Goal: Transaction & Acquisition: Purchase product/service

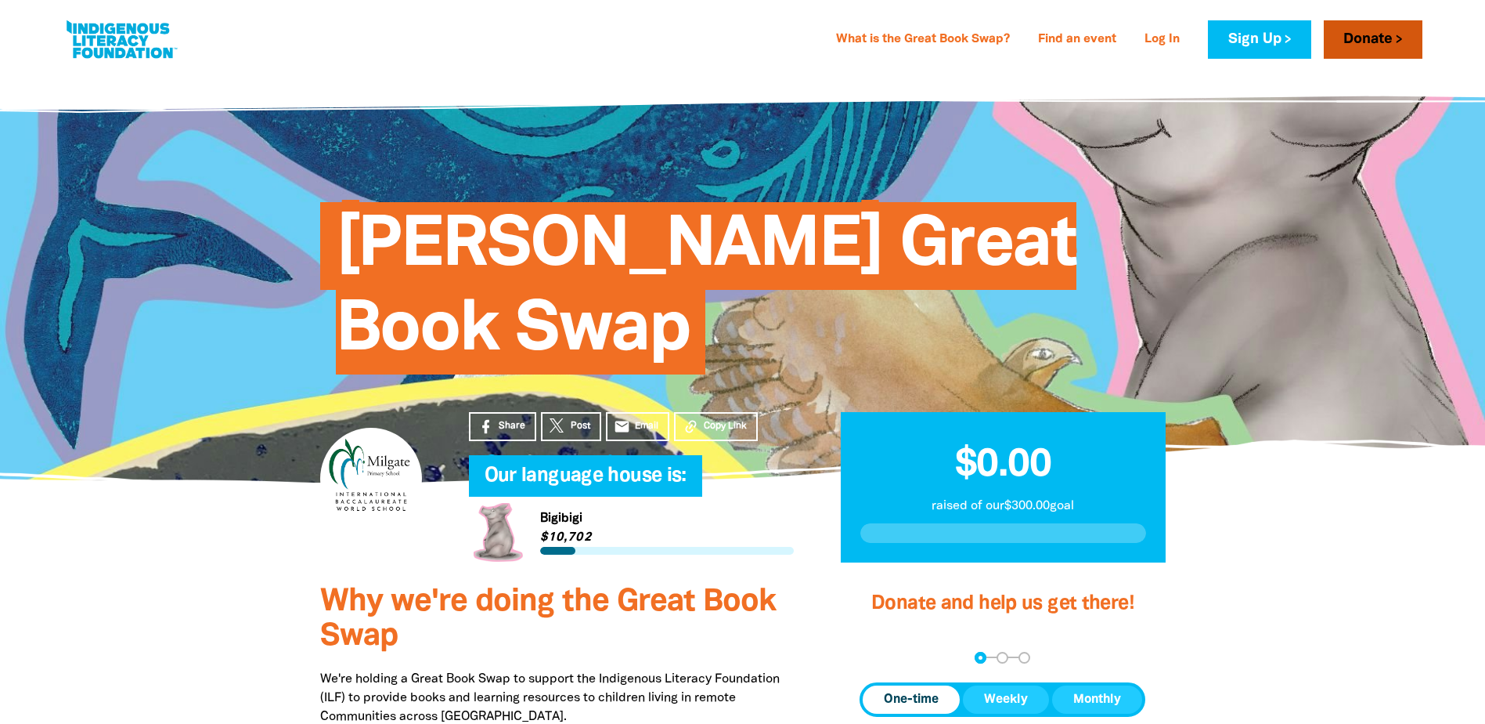
click at [1359, 43] on link "Donate" at bounding box center [1373, 39] width 99 height 38
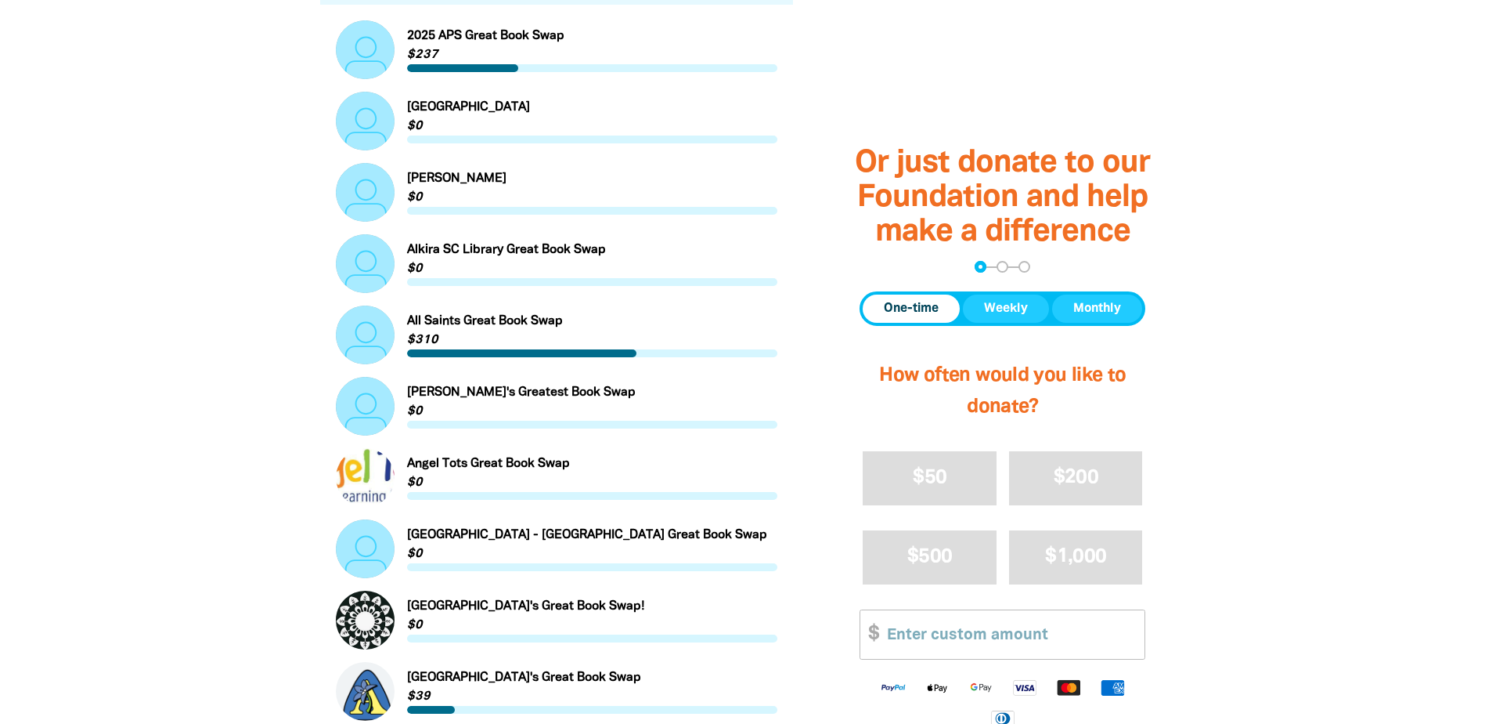
scroll to position [705, 0]
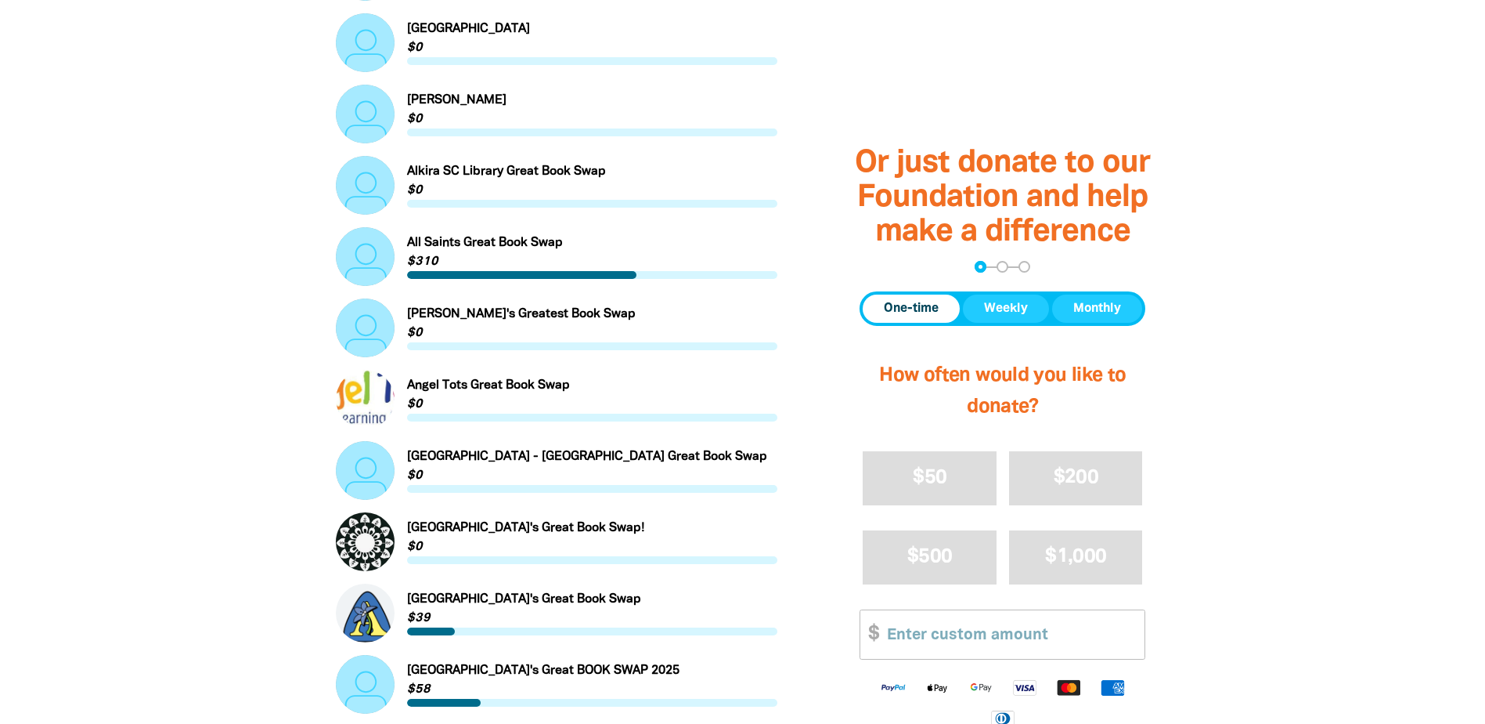
click at [950, 634] on input "Other Amount" at bounding box center [1010, 634] width 269 height 48
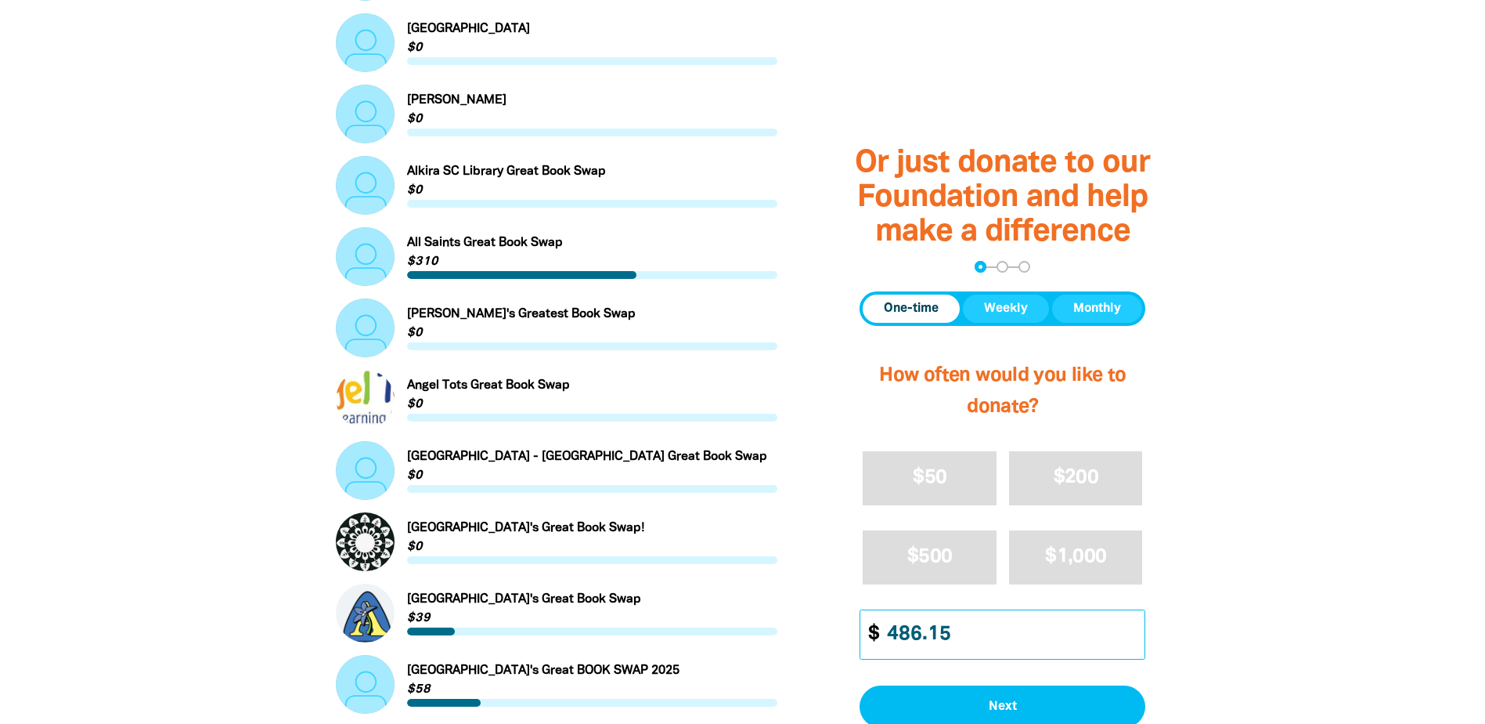
type input "486.15"
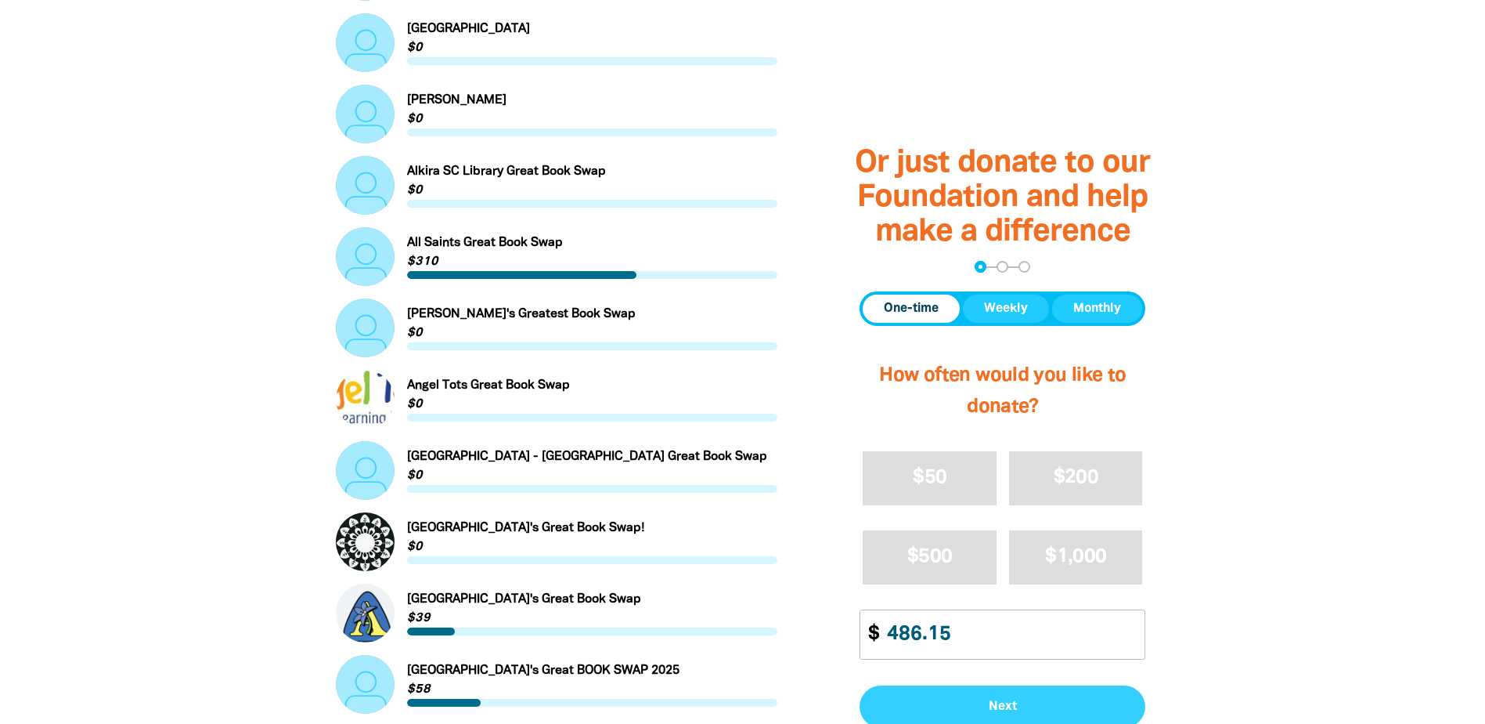
click at [988, 702] on span "Next" at bounding box center [1002, 706] width 251 height 13
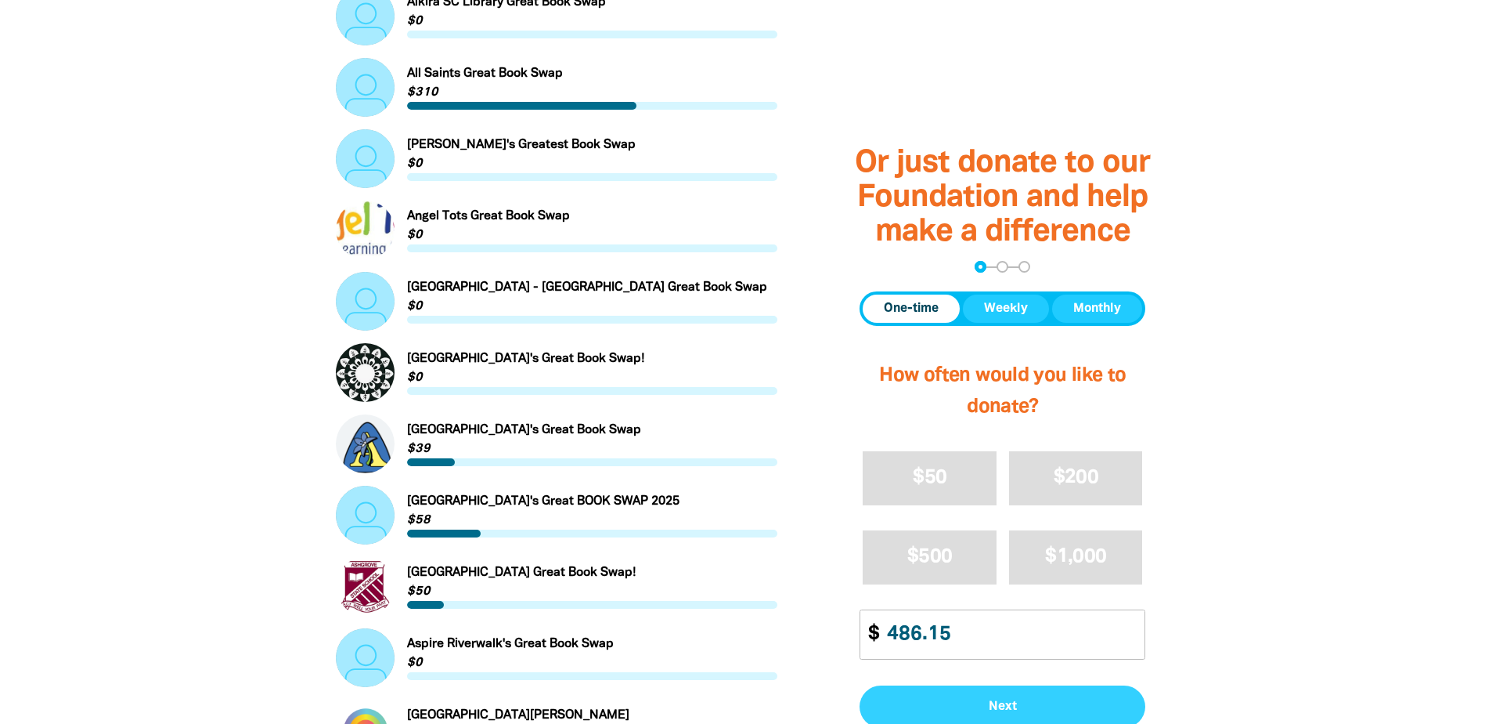
select select "AU"
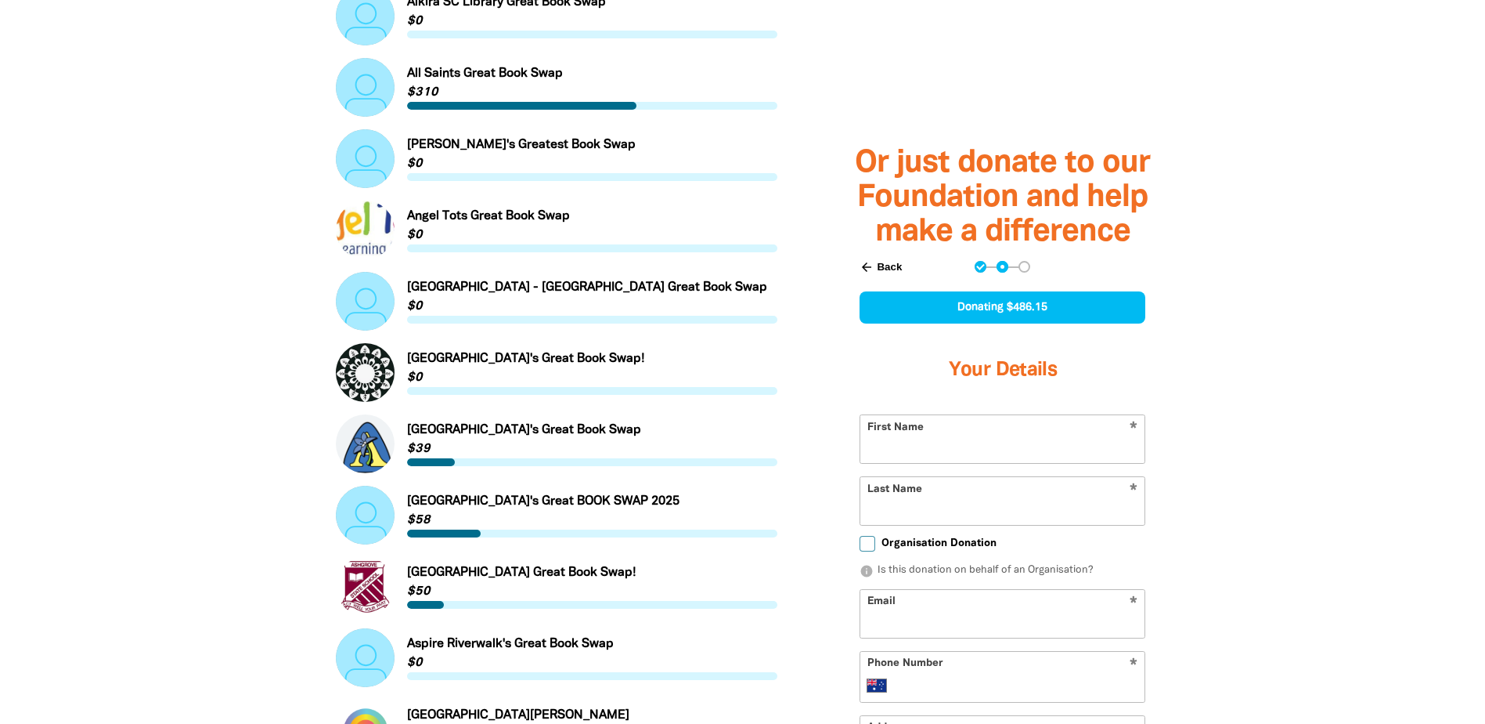
click at [966, 439] on input "First Name" at bounding box center [1003, 439] width 284 height 48
type input "[PERSON_NAME]"
click at [876, 539] on form "* First Name [PERSON_NAME] * Last Name Organisation Donation info Is this donat…" at bounding box center [1003, 664] width 286 height 500
click at [881, 507] on input "Last Name" at bounding box center [1003, 501] width 284 height 48
type input "j"
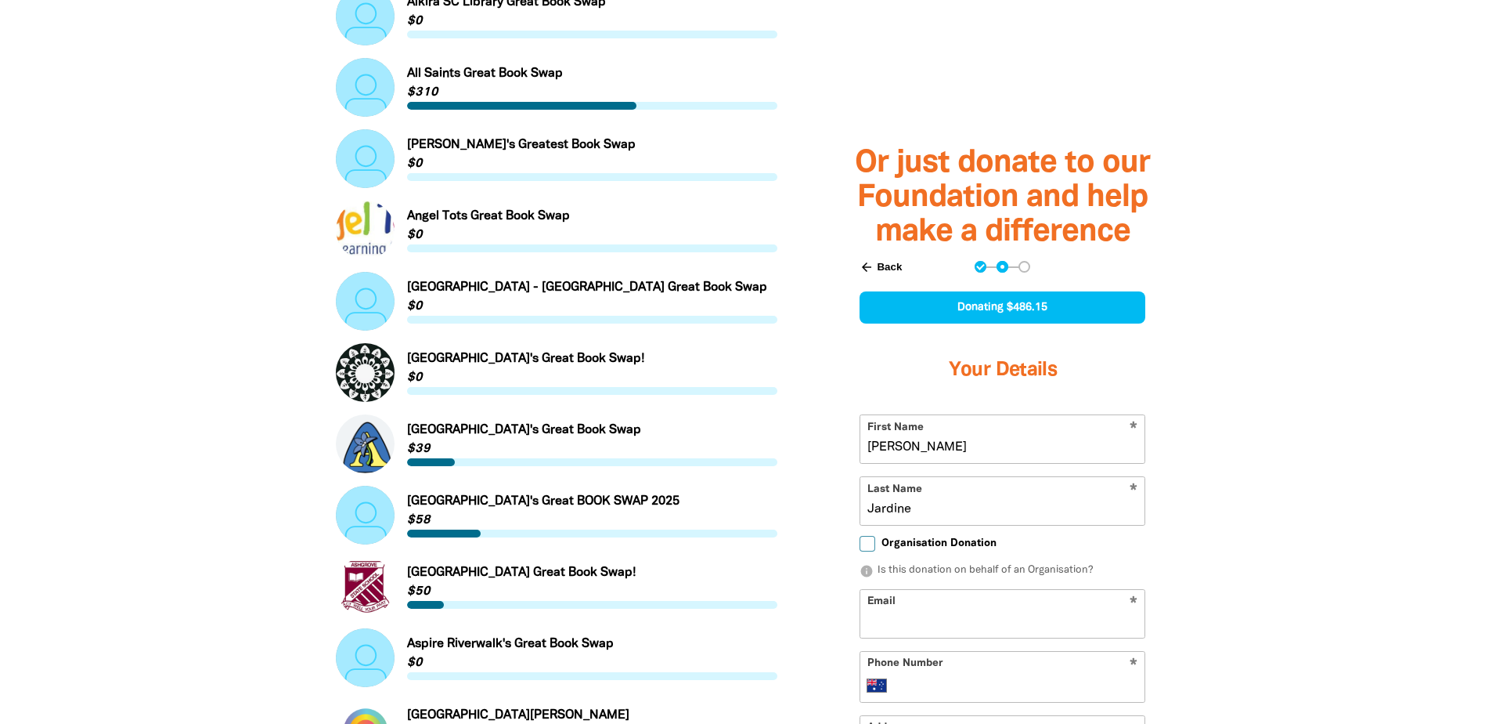
type input "Jardine"
click at [866, 543] on input "Organisation Donation" at bounding box center [868, 544] width 16 height 16
checkbox input "true"
select select "AU"
click at [925, 611] on input "Organisation Name" at bounding box center [1003, 614] width 284 height 48
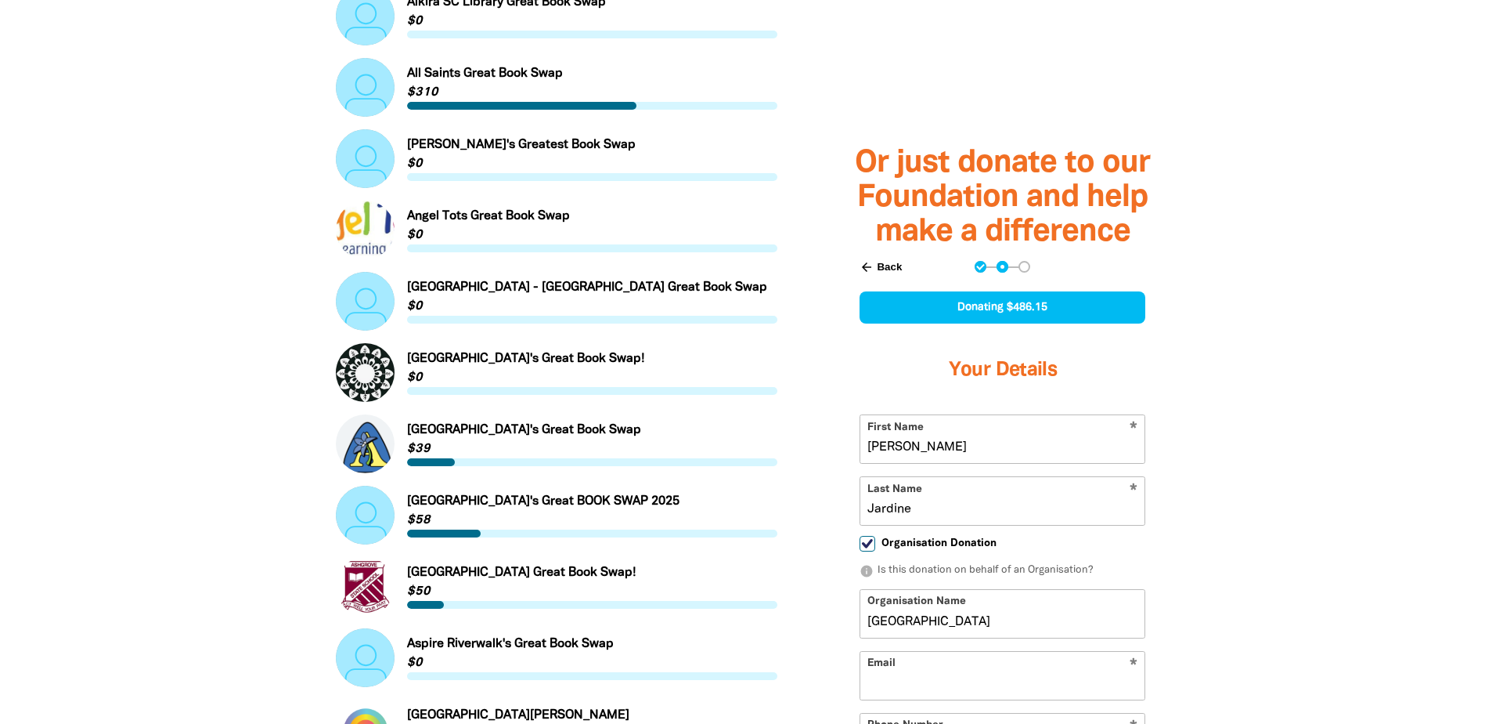
type input "[GEOGRAPHIC_DATA]"
type input "[DOMAIN_NAME][EMAIL_ADDRESS][DOMAIN_NAME]"
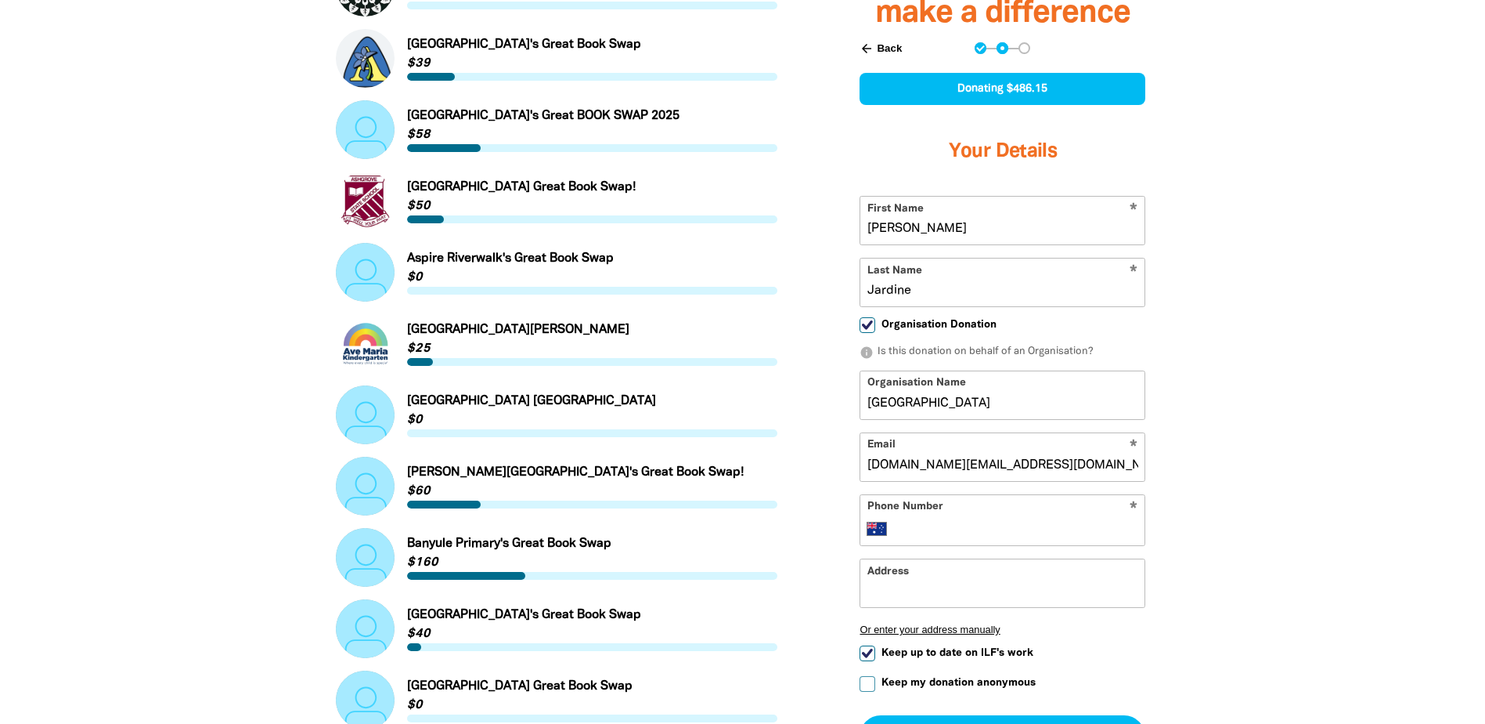
click at [948, 525] on input "Phone Number" at bounding box center [1019, 527] width 240 height 19
type input "[PHONE_NUMBER]"
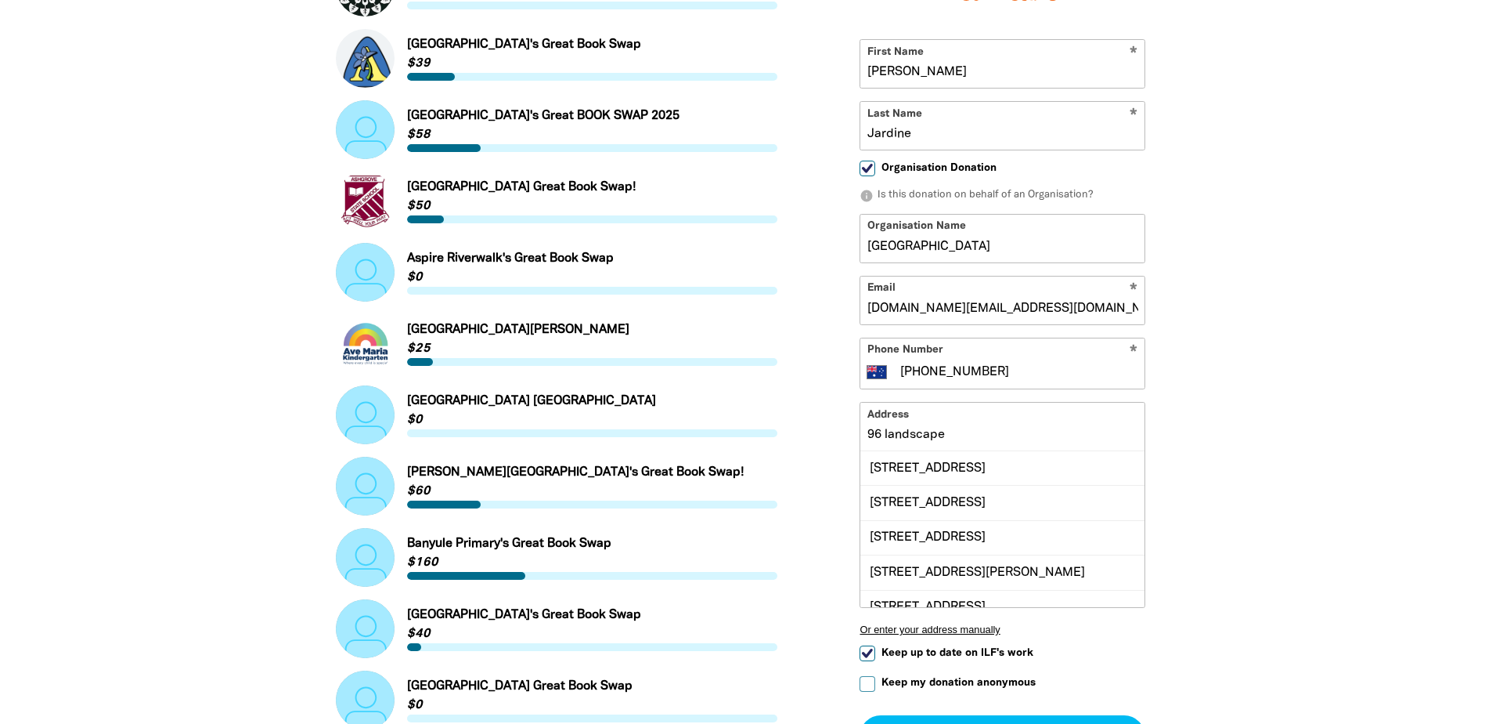
click at [1052, 519] on div "[STREET_ADDRESS]" at bounding box center [1003, 502] width 284 height 34
type input "[STREET_ADDRESS]"
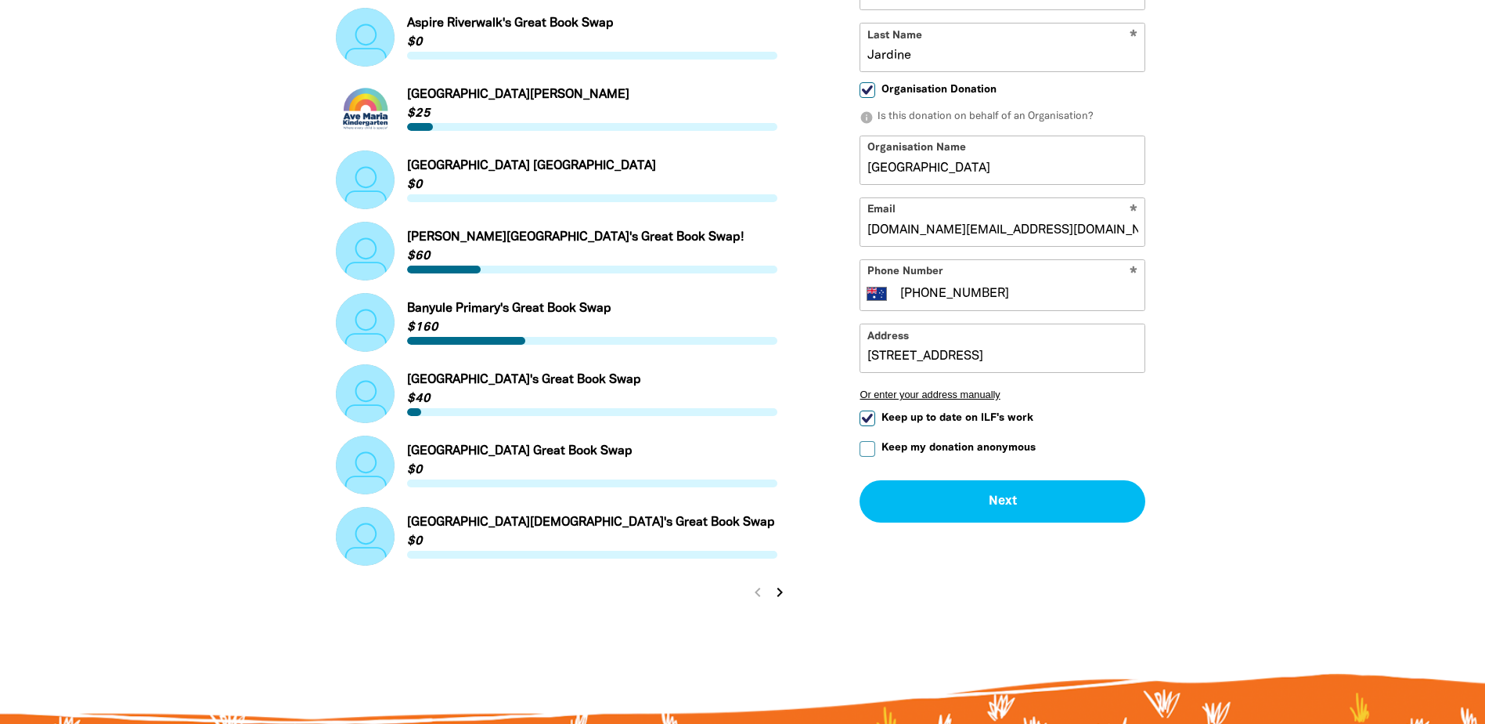
scroll to position [1572, 0]
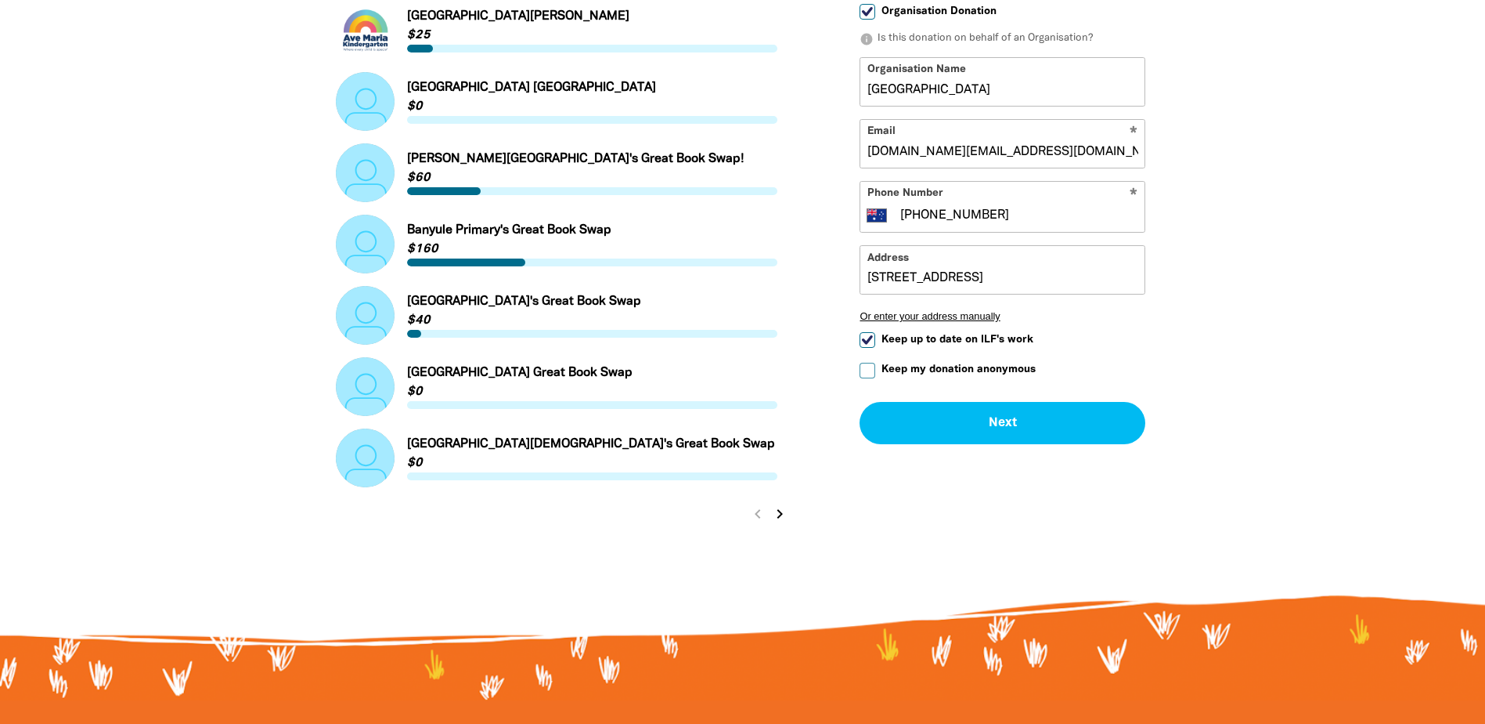
click at [897, 334] on div "Address [STREET_ADDRESS] Or enter your address manually" at bounding box center [1003, 288] width 286 height 89
click at [867, 342] on input "Keep up to date on ILF's work" at bounding box center [868, 339] width 16 height 16
checkbox input "false"
click at [997, 424] on button "Next chevron_right" at bounding box center [1003, 422] width 286 height 42
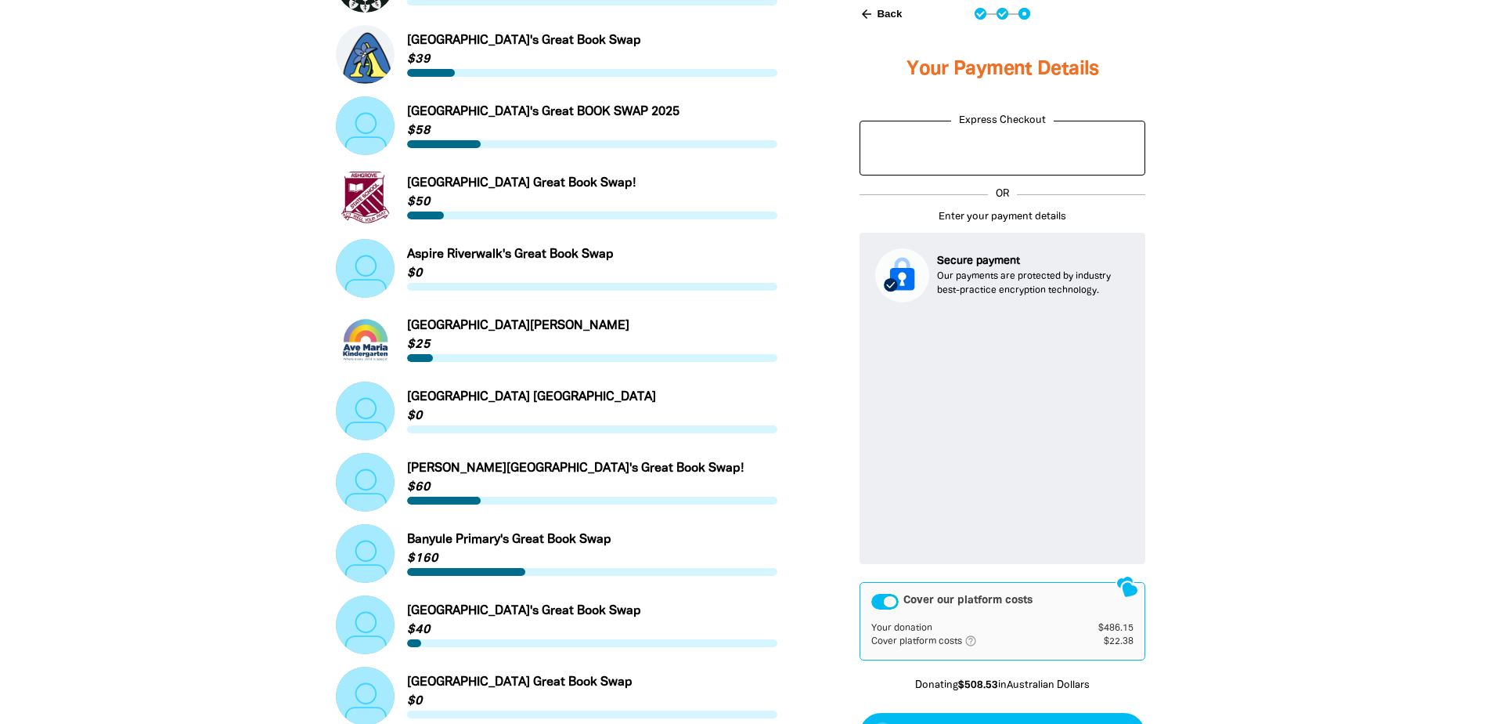
scroll to position [1420, 0]
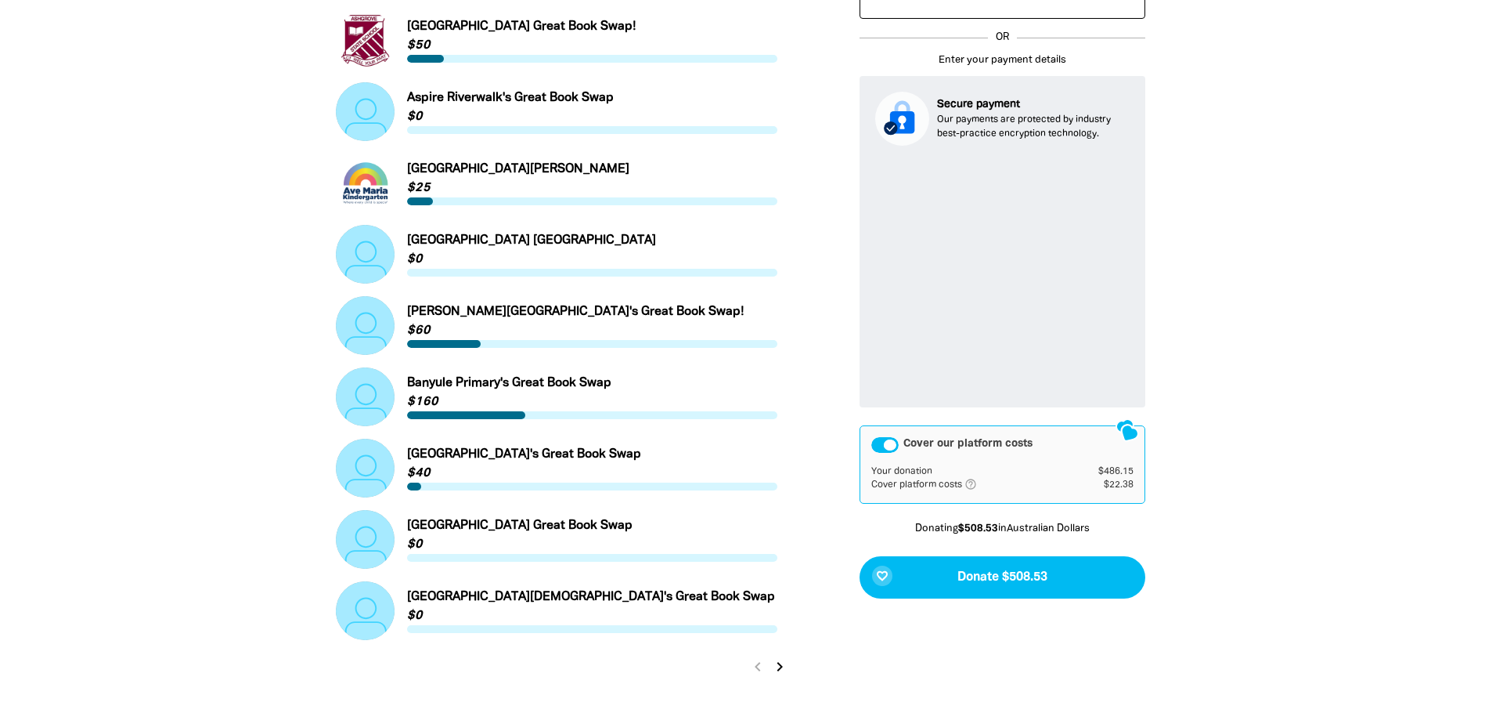
click at [879, 446] on div "Cover our platform costs" at bounding box center [885, 444] width 27 height 16
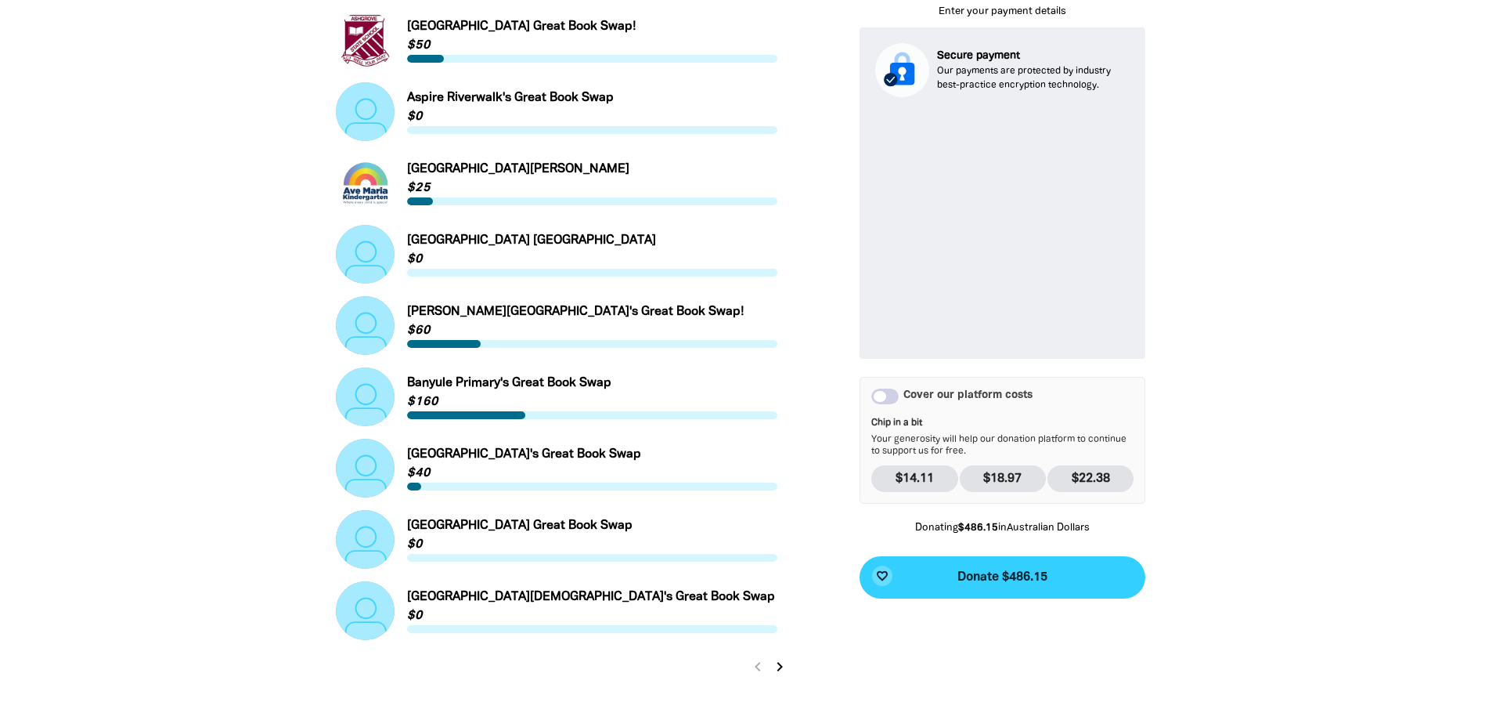
click at [1023, 576] on span "Donate $486.15" at bounding box center [1003, 576] width 90 height 13
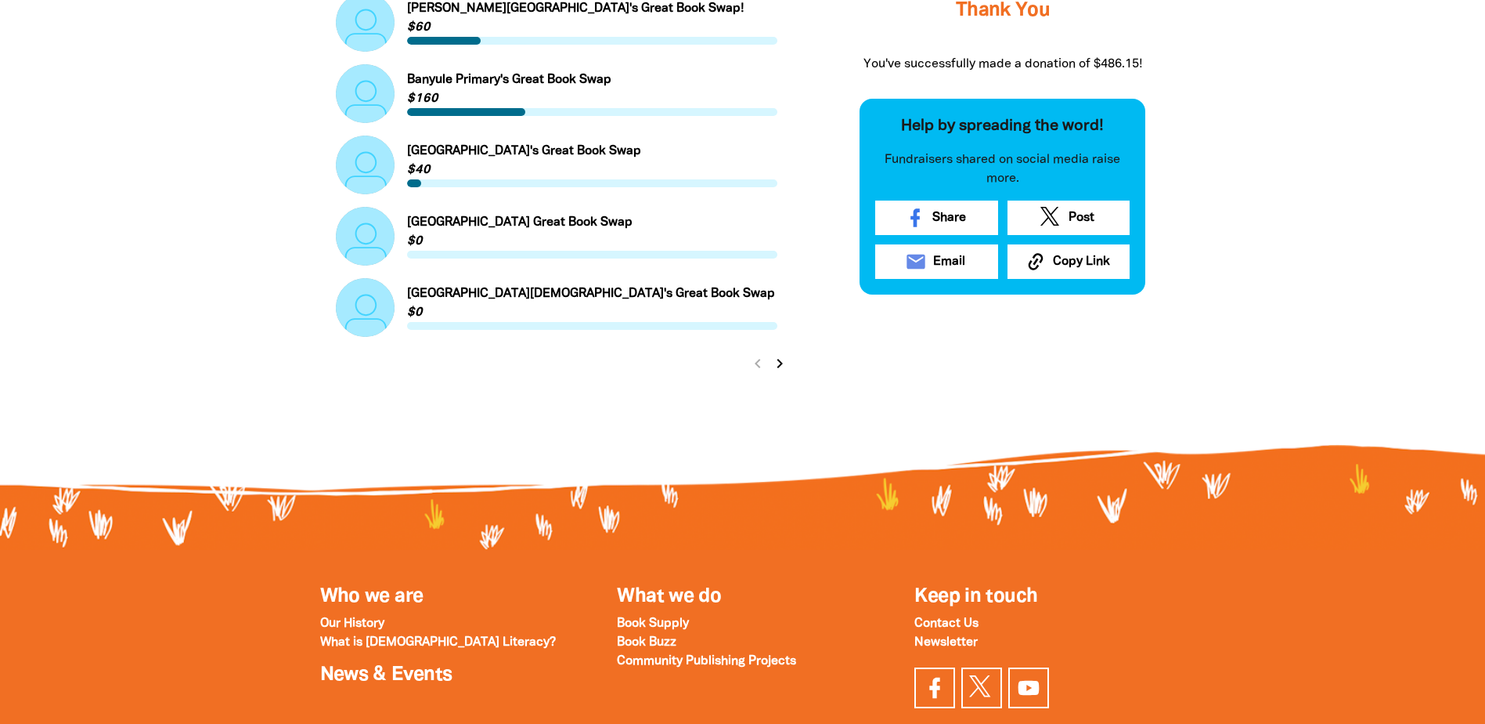
scroll to position [1801, 0]
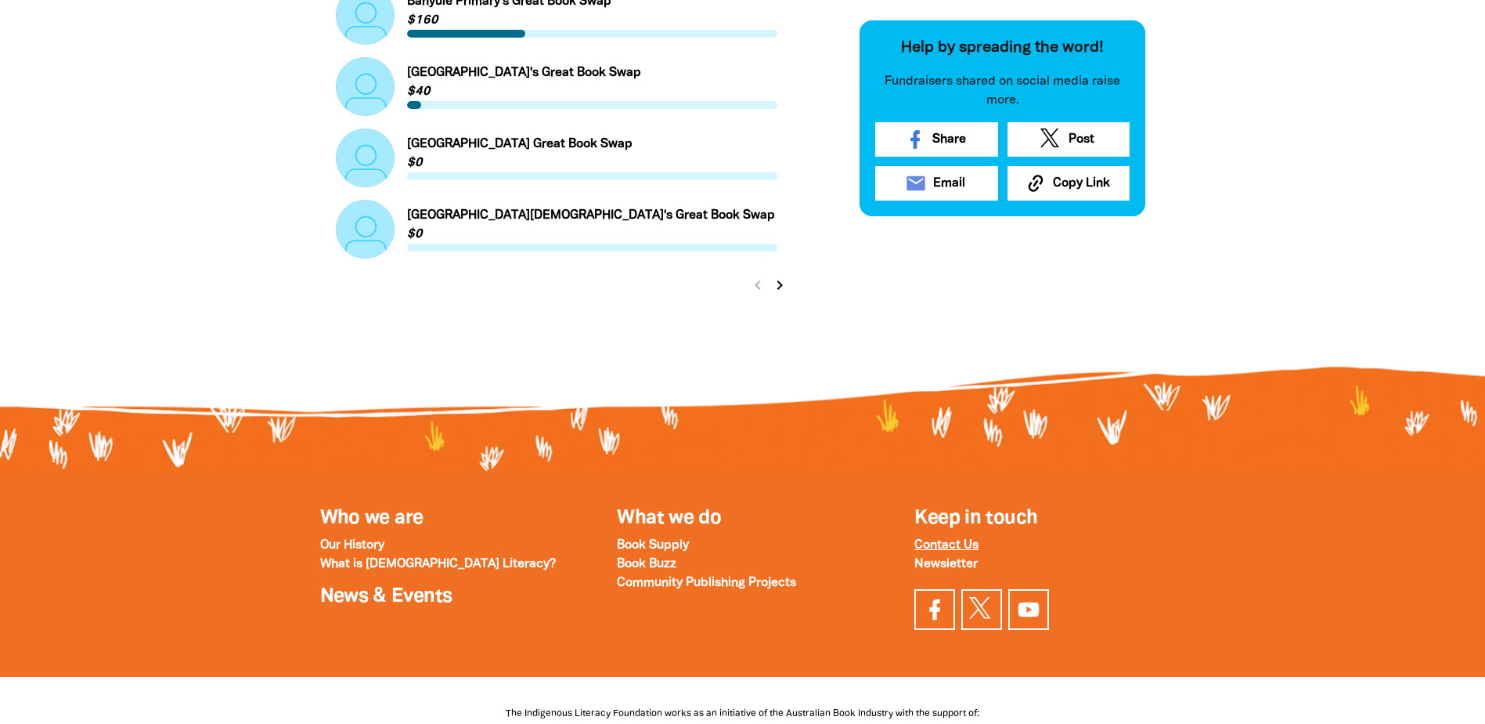
click at [961, 550] on strong "Contact Us" at bounding box center [947, 545] width 64 height 11
